Goal: Navigation & Orientation: Find specific page/section

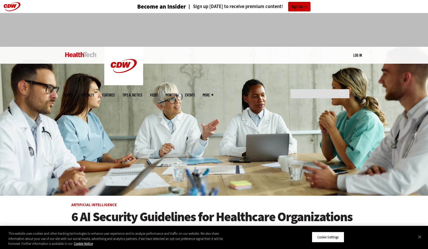
click at [82, 53] on img at bounding box center [80, 54] width 31 height 5
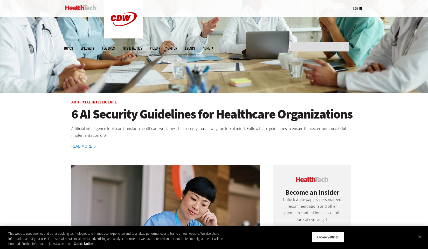
scroll to position [128, 0]
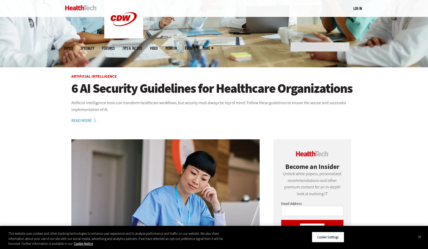
click at [84, 1] on link at bounding box center [80, 8] width 31 height 16
